Goal: Find specific page/section: Find specific page/section

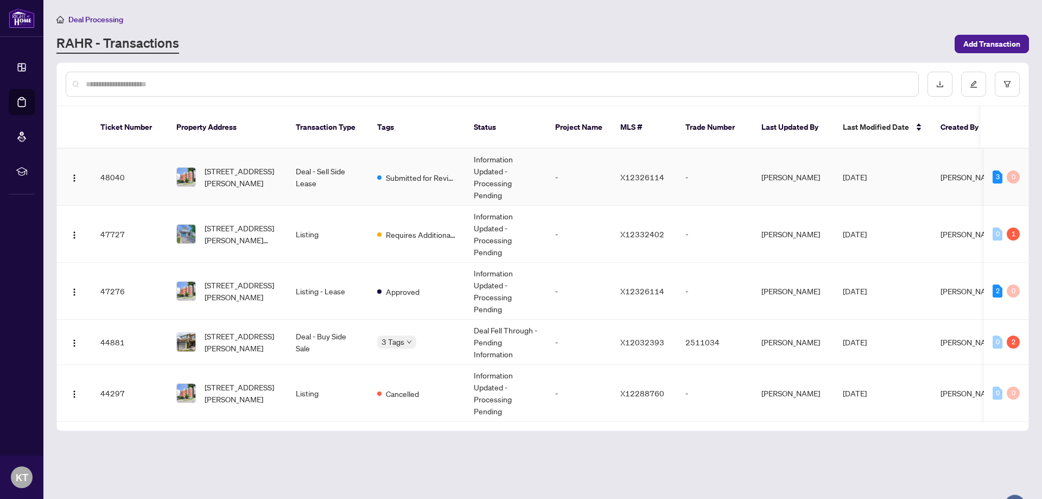
click at [121, 164] on td "48040" at bounding box center [130, 177] width 76 height 57
